Goal: Transaction & Acquisition: Book appointment/travel/reservation

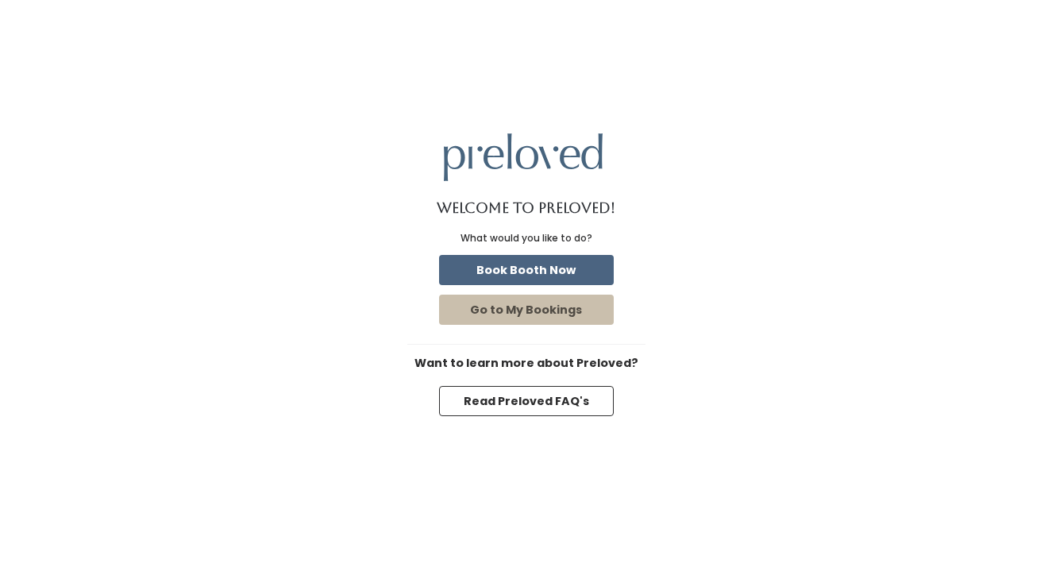
click at [517, 268] on button "Book Booth Now" at bounding box center [526, 270] width 175 height 30
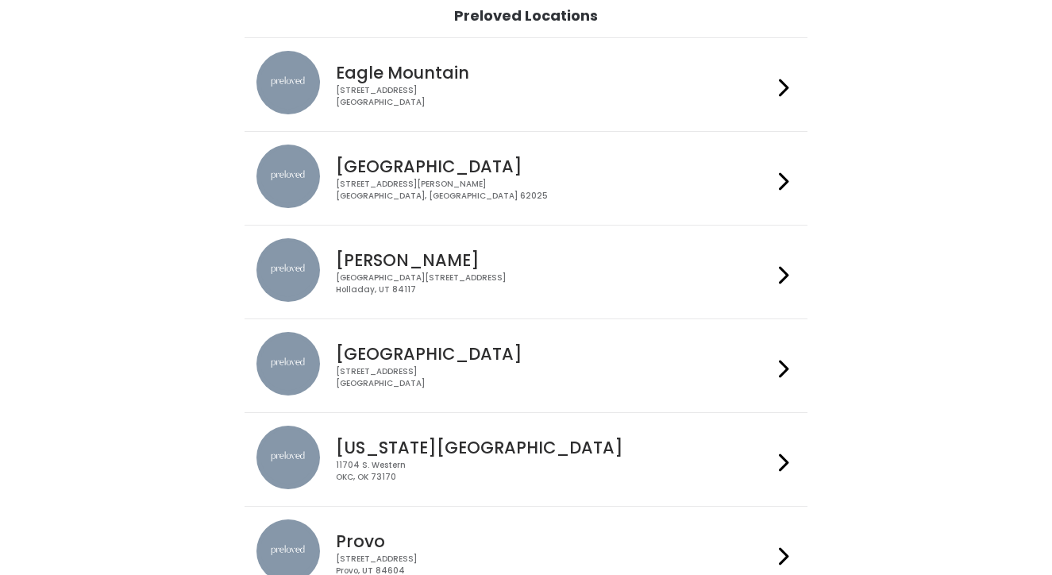
scroll to position [110, 0]
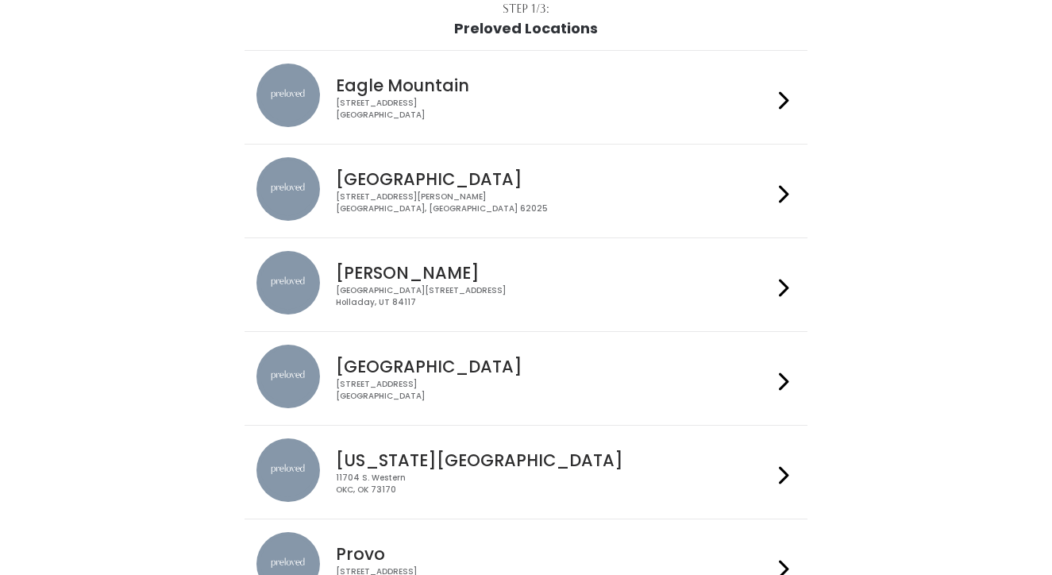
click at [488, 71] on div "Eagle Mountain [STREET_ADDRESS]" at bounding box center [551, 92] width 443 height 57
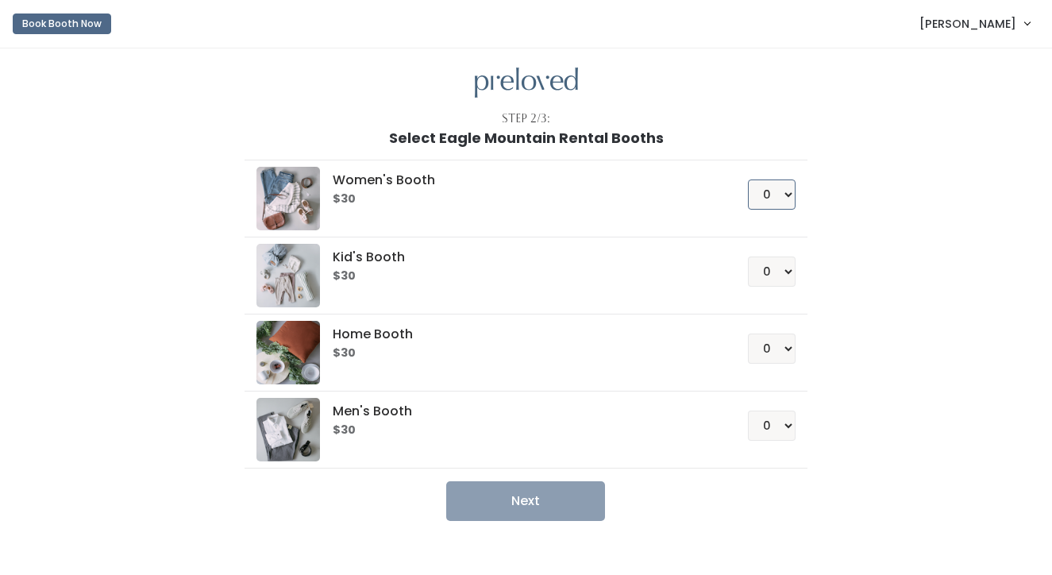
select select "4"
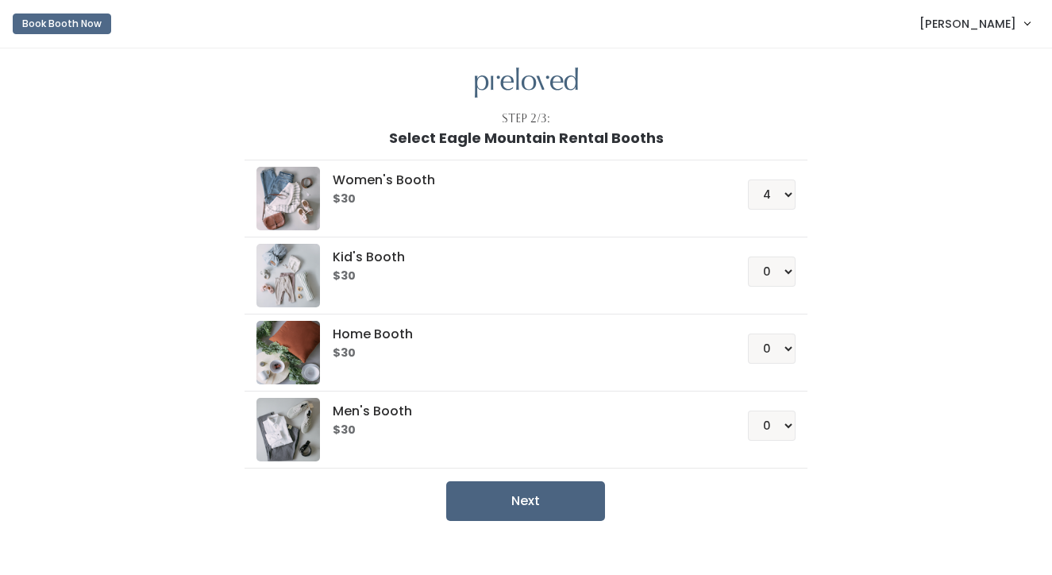
click at [522, 515] on button "Next" at bounding box center [525, 501] width 159 height 40
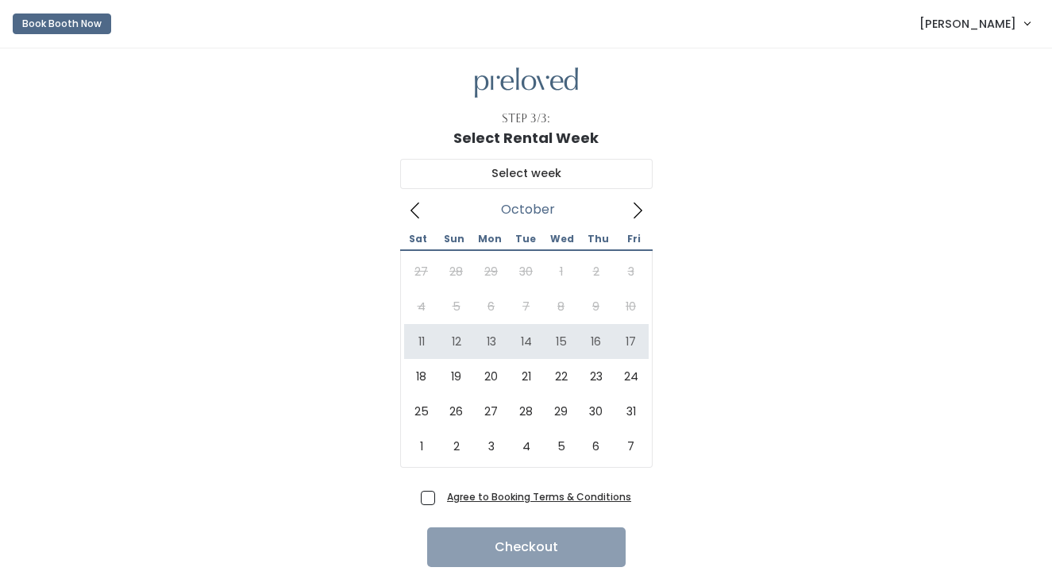
click at [852, 6] on div "Book Booth Now [PERSON_NAME] My bookings Account settings Logout" at bounding box center [529, 23] width 1033 height 35
